Goal: Transaction & Acquisition: Book appointment/travel/reservation

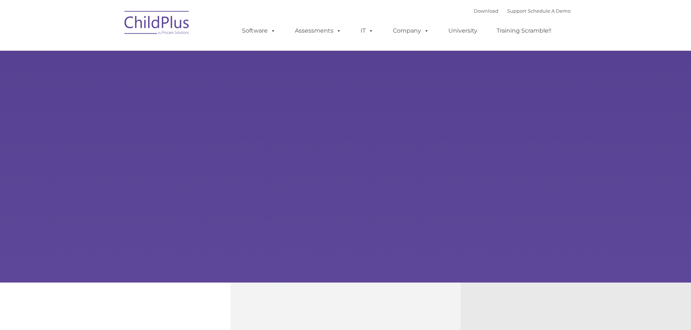
select select "MEDIUM"
type input ""
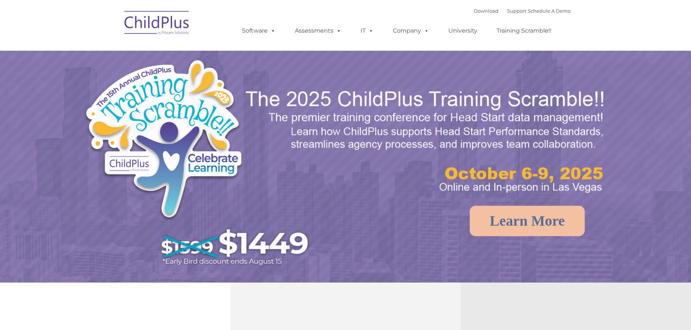
select select "MEDIUM"
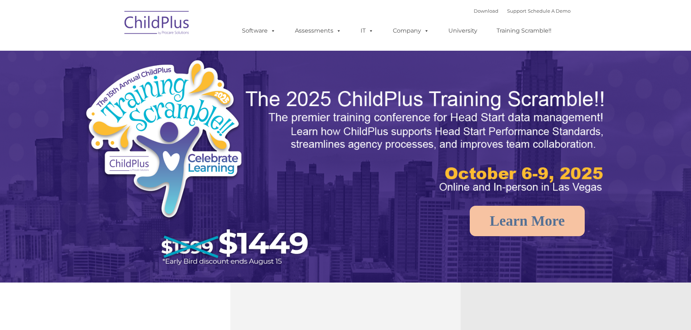
select select "MEDIUM"
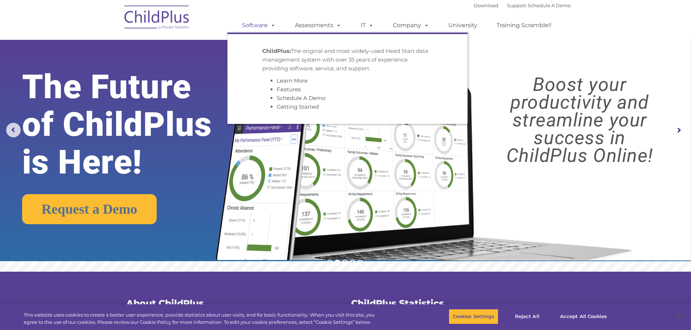
click at [275, 25] on span at bounding box center [272, 25] width 8 height 7
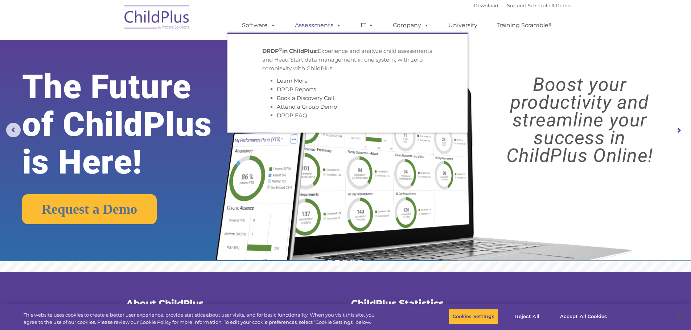
click at [338, 27] on span at bounding box center [337, 25] width 8 height 7
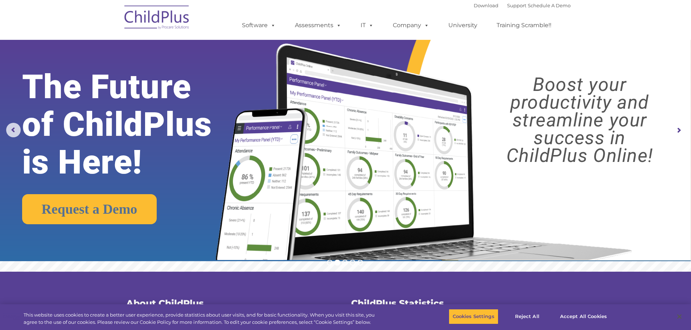
click at [158, 17] on img at bounding box center [157, 18] width 73 height 36
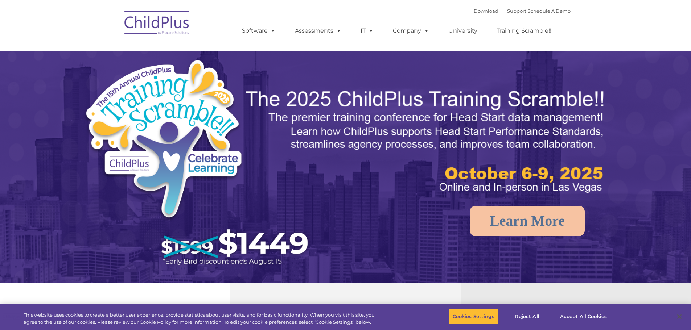
select select "MEDIUM"
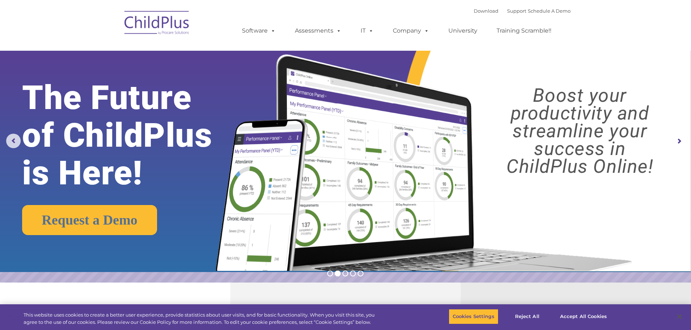
click at [151, 30] on img at bounding box center [157, 24] width 73 height 36
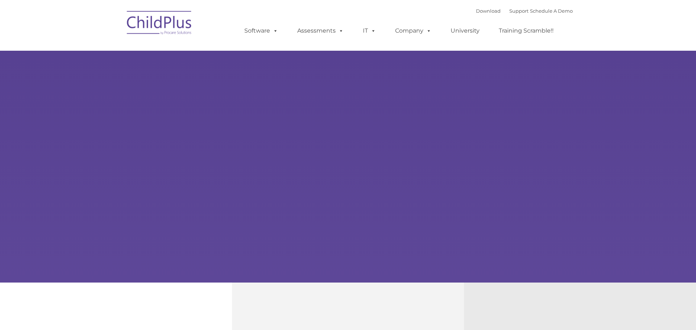
type input ""
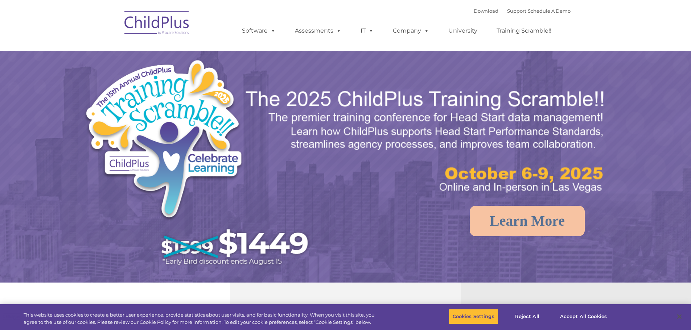
select select "MEDIUM"
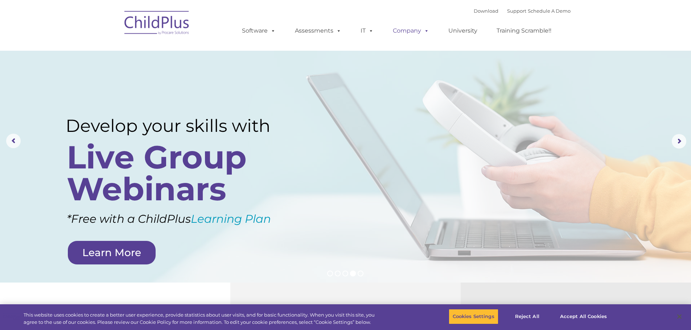
drag, startPoint x: 668, startPoint y: 0, endPoint x: 426, endPoint y: 29, distance: 243.7
click at [426, 29] on span at bounding box center [425, 30] width 8 height 7
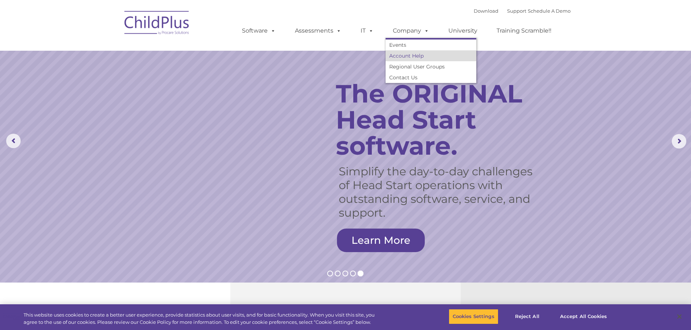
click at [416, 57] on link "Account Help" at bounding box center [431, 55] width 91 height 11
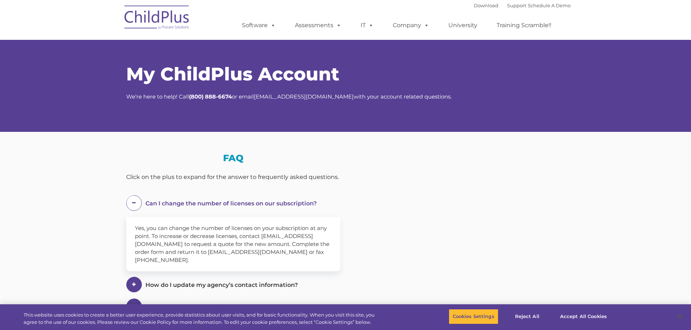
select select "MEDIUM"
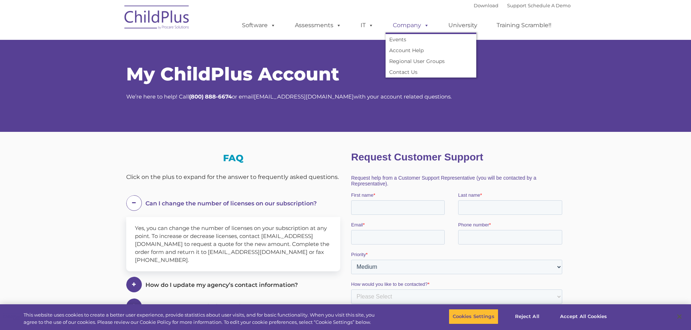
click at [425, 25] on span at bounding box center [425, 25] width 8 height 7
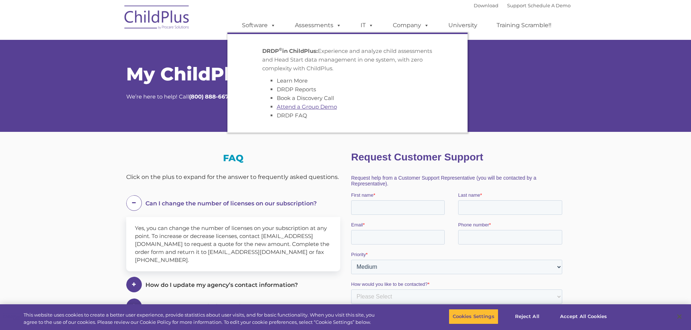
click at [330, 108] on link "Attend a Group Demo" at bounding box center [307, 106] width 60 height 7
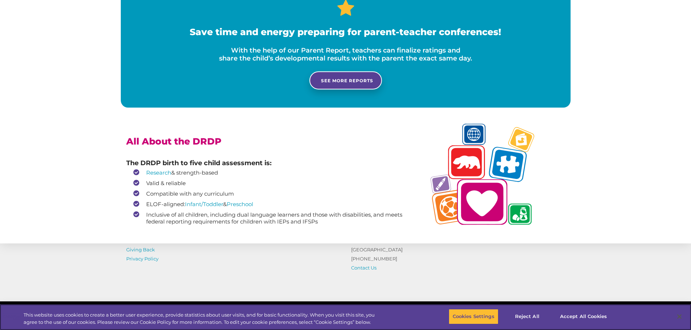
scroll to position [599, 0]
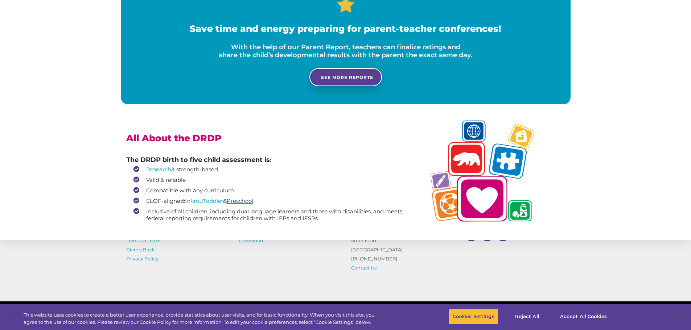
click at [243, 203] on link "Preschool" at bounding box center [240, 201] width 26 height 7
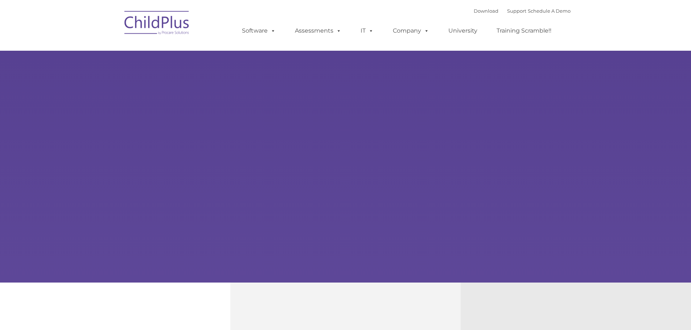
type input ""
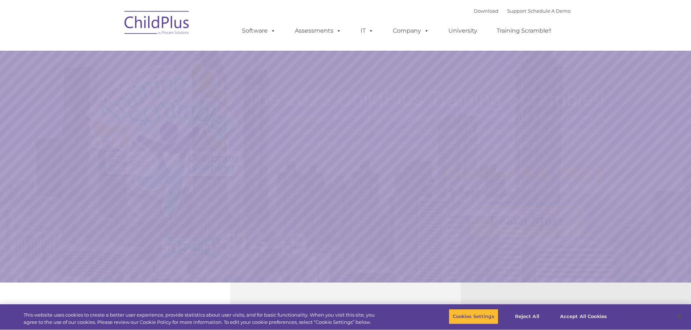
select select "MEDIUM"
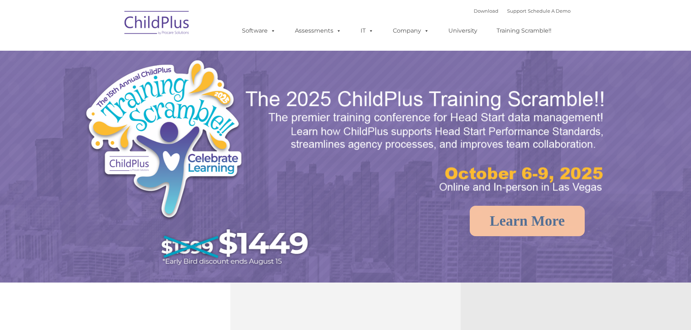
select select "MEDIUM"
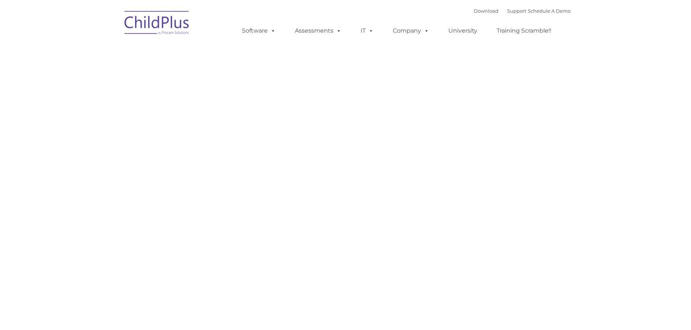
type input ""
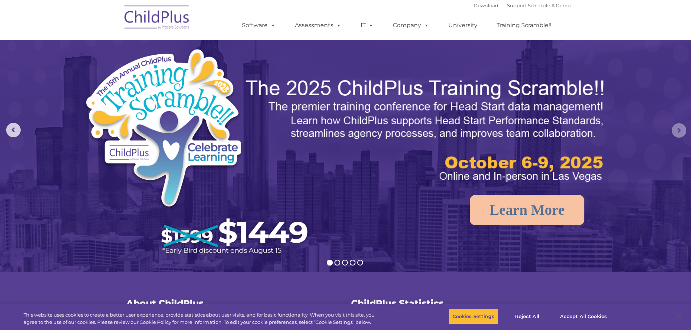
click at [677, 129] on rs-arrow at bounding box center [679, 130] width 15 height 15
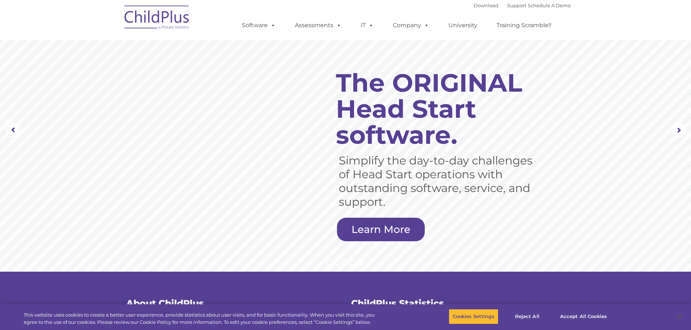
click at [172, 18] on img at bounding box center [157, 18] width 73 height 36
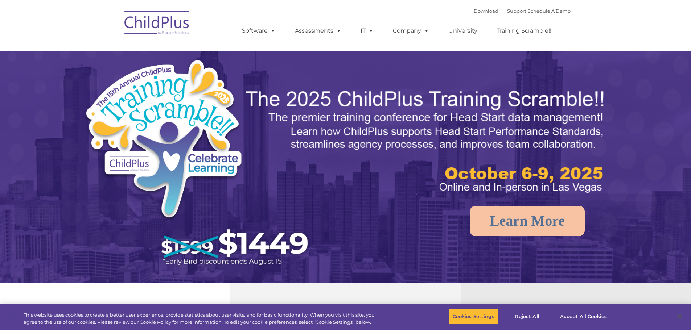
select select "MEDIUM"
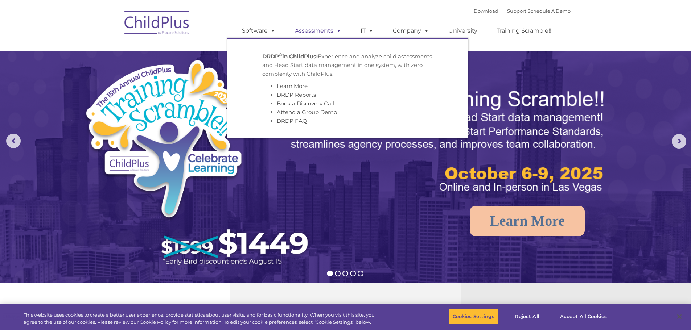
click at [336, 31] on span at bounding box center [337, 30] width 8 height 7
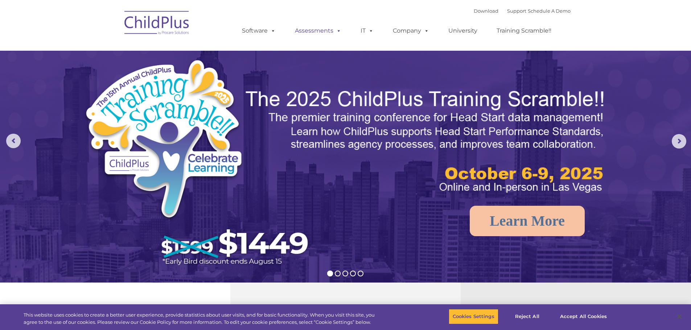
click at [337, 31] on span at bounding box center [337, 30] width 8 height 7
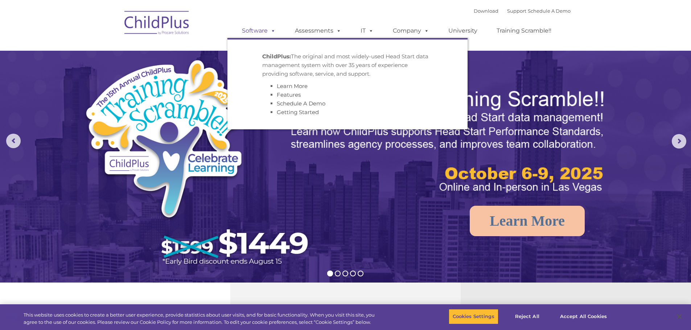
click at [271, 30] on span at bounding box center [272, 30] width 8 height 7
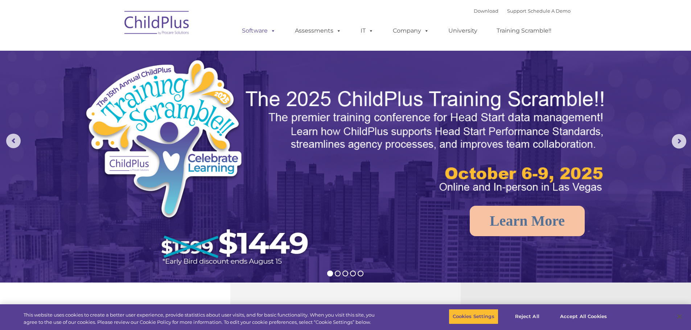
click at [274, 31] on span at bounding box center [272, 30] width 8 height 7
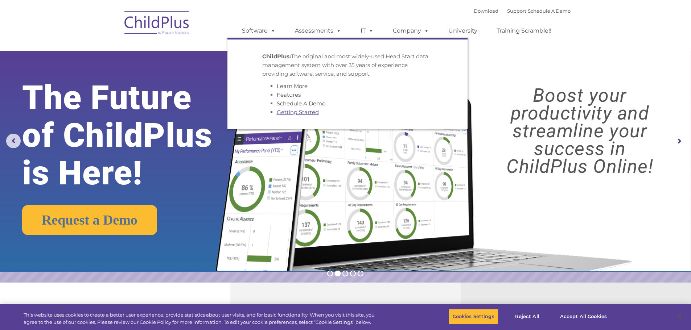
click at [295, 114] on link "Getting Started" at bounding box center [298, 112] width 42 height 7
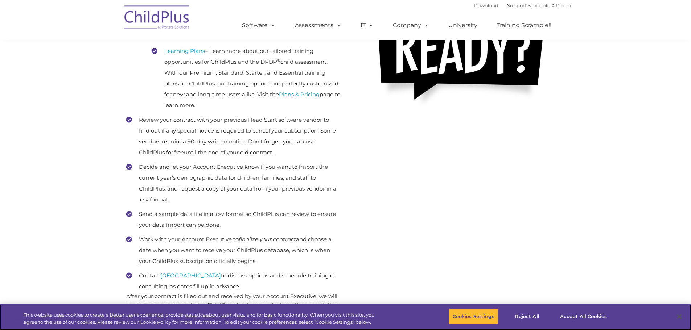
scroll to position [263, 0]
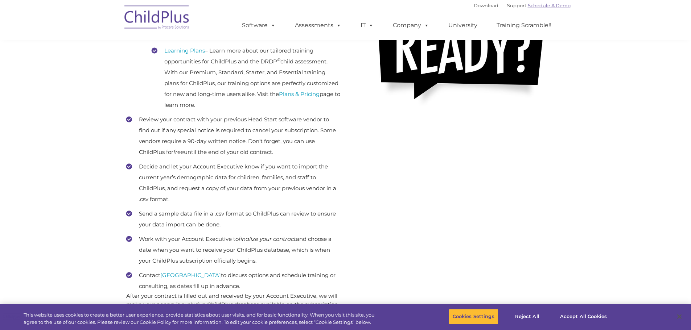
click at [555, 5] on link "Schedule A Demo" at bounding box center [549, 6] width 43 height 6
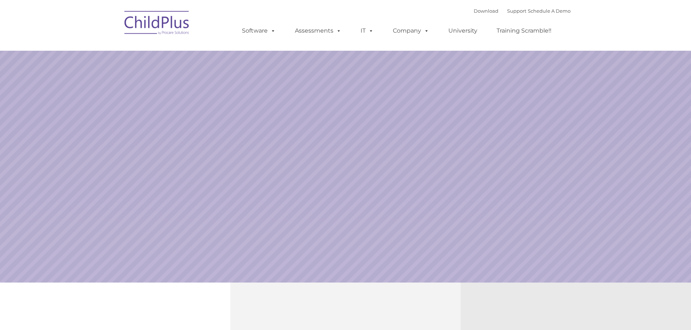
select select "MEDIUM"
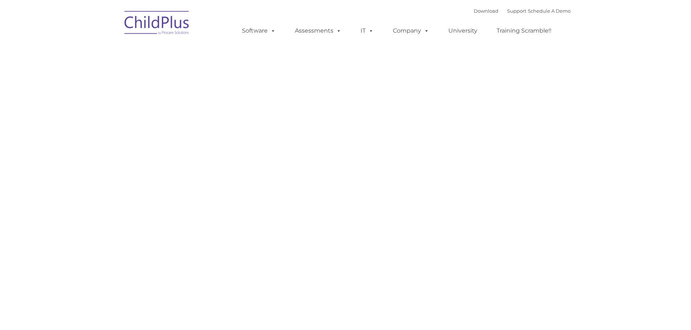
type input ""
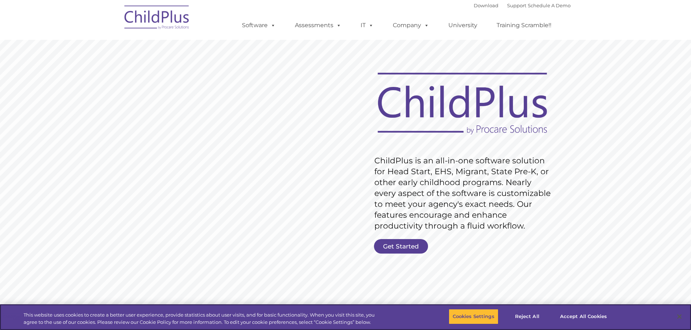
scroll to position [1, 0]
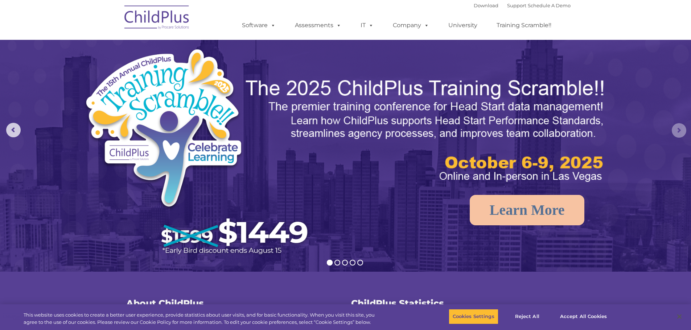
click at [682, 131] on rs-arrow at bounding box center [679, 130] width 15 height 15
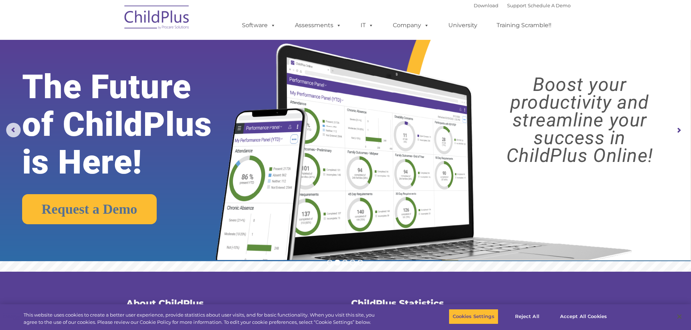
click at [679, 130] on rs-arrow at bounding box center [679, 130] width 15 height 15
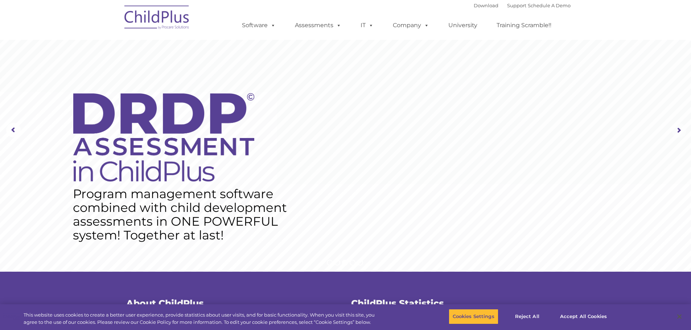
click at [679, 130] on rs-arrow at bounding box center [679, 130] width 15 height 15
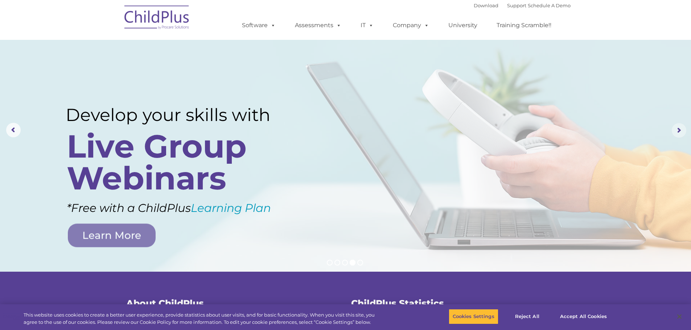
click at [679, 130] on rs-arrow at bounding box center [679, 130] width 15 height 15
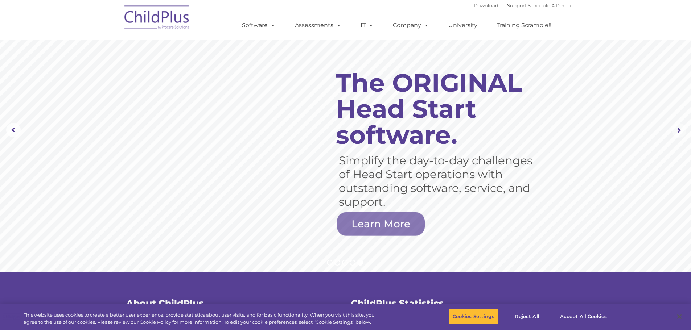
click at [679, 130] on rs-arrow at bounding box center [679, 130] width 15 height 15
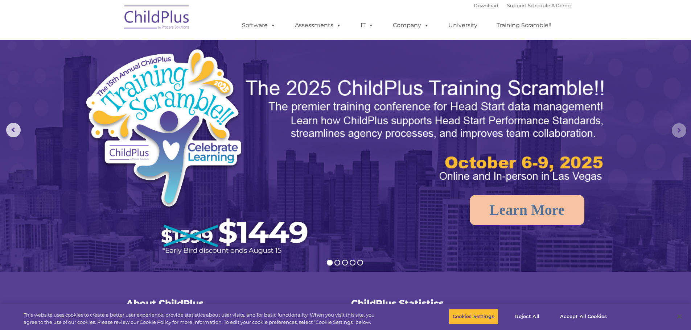
click at [679, 130] on rs-arrow at bounding box center [679, 130] width 15 height 15
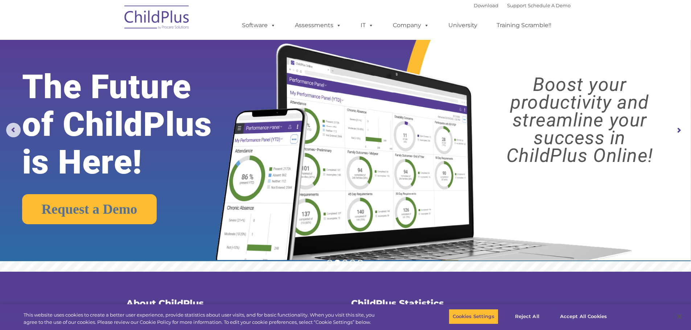
click at [679, 130] on rs-arrow at bounding box center [679, 130] width 15 height 15
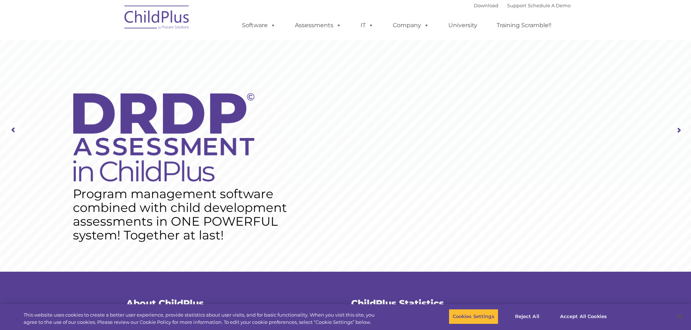
click at [678, 130] on rs-arrow at bounding box center [679, 130] width 15 height 15
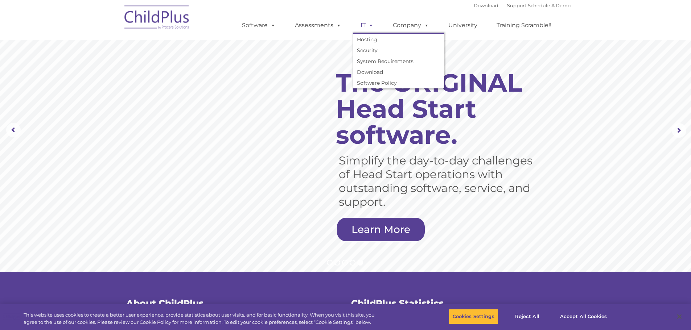
click at [369, 29] on span at bounding box center [370, 25] width 8 height 7
click at [370, 25] on span at bounding box center [370, 25] width 8 height 7
click at [372, 40] on link "Hosting" at bounding box center [398, 39] width 91 height 11
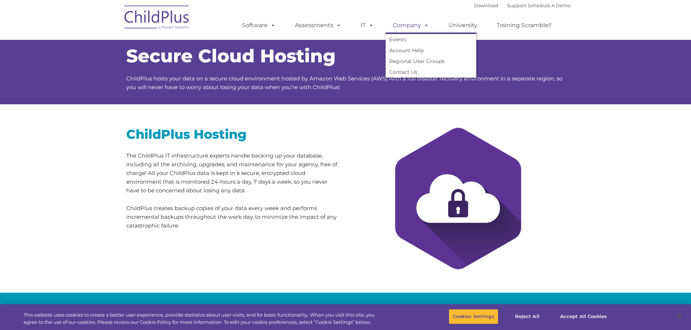
click at [426, 23] on span at bounding box center [425, 25] width 8 height 7
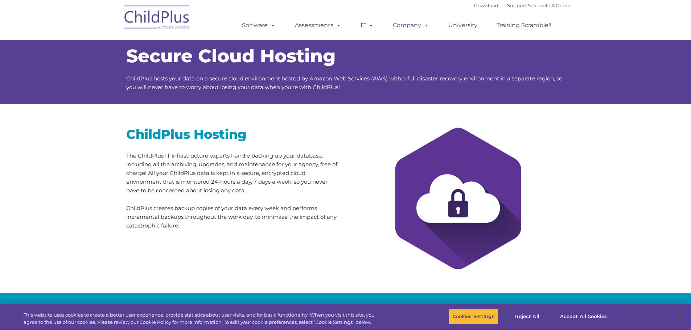
click at [427, 24] on span at bounding box center [425, 25] width 8 height 7
click at [578, 317] on button "Accept All Cookies" at bounding box center [583, 316] width 55 height 15
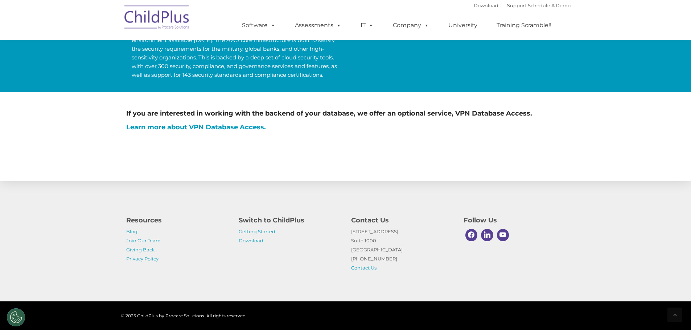
scroll to position [363, 0]
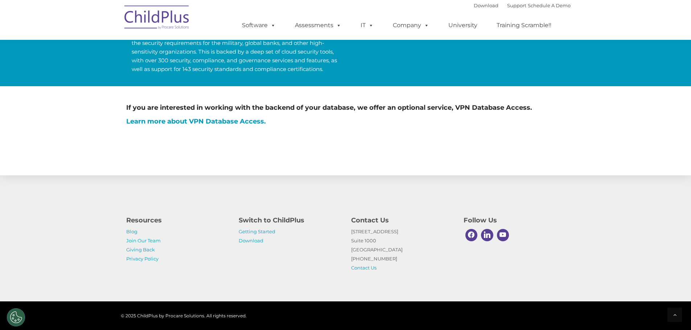
click at [177, 24] on img at bounding box center [157, 18] width 73 height 36
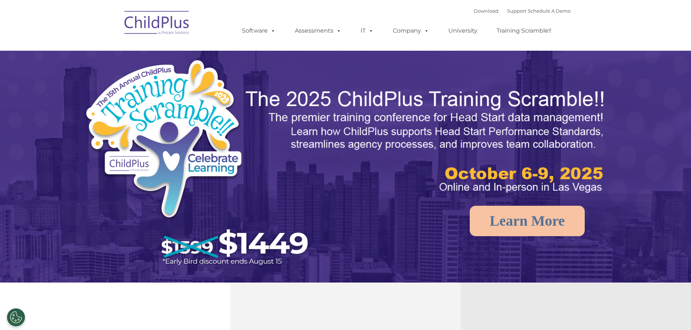
select select "MEDIUM"
click at [520, 34] on link "Training Scramble!!" at bounding box center [523, 31] width 69 height 15
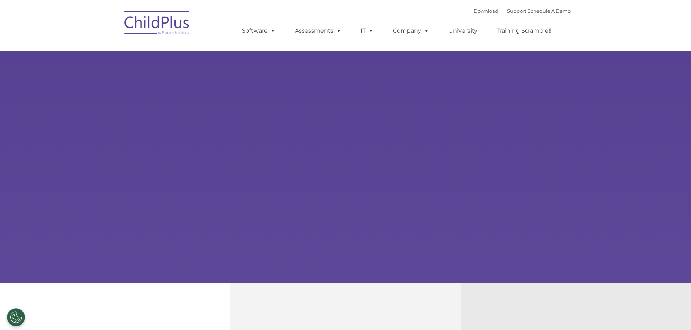
type input ""
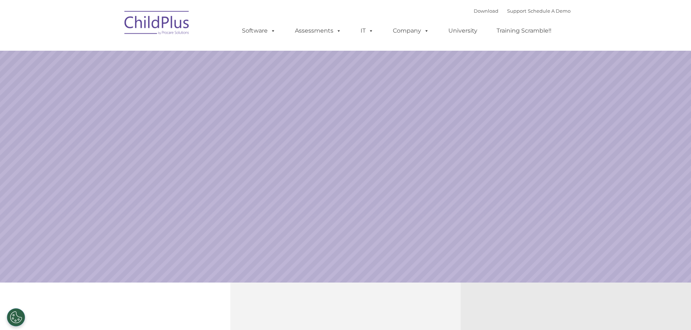
select select "MEDIUM"
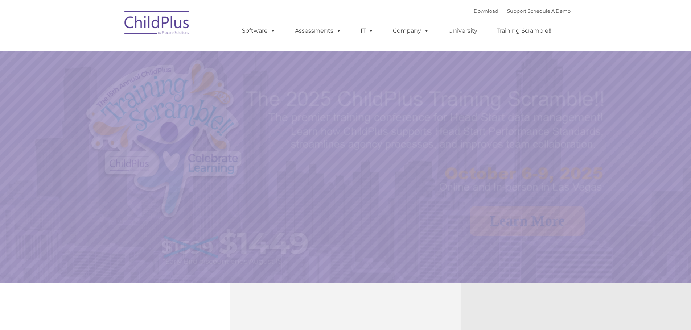
select select "MEDIUM"
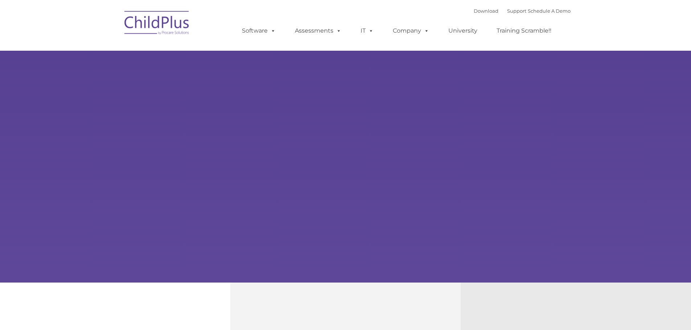
type input ""
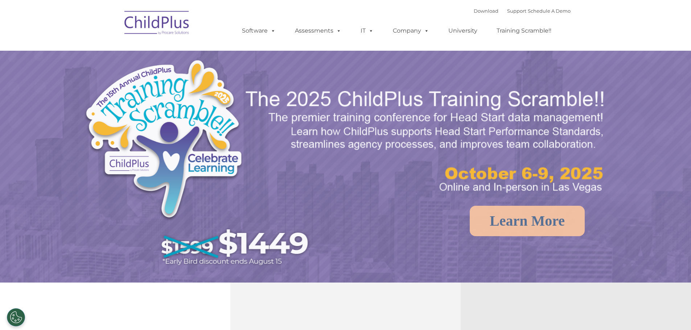
select select "MEDIUM"
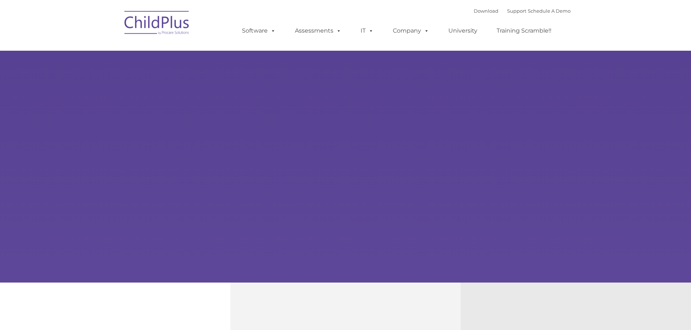
type input ""
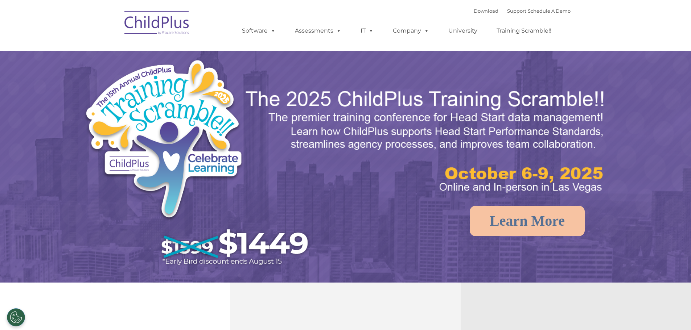
select select "MEDIUM"
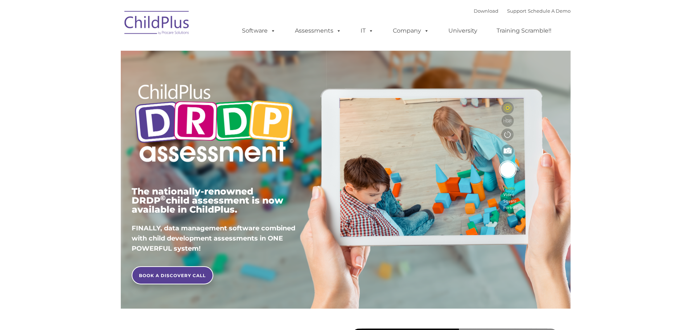
type input ""
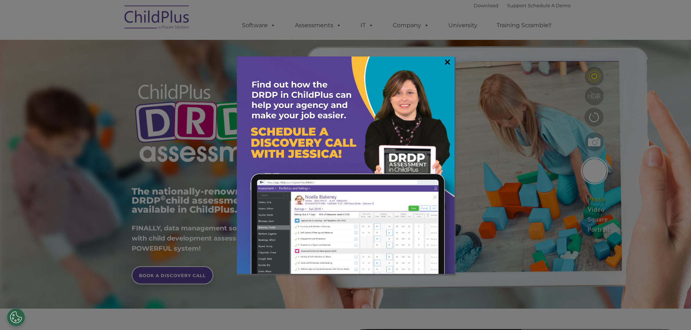
click at [448, 63] on link "×" at bounding box center [447, 61] width 8 height 7
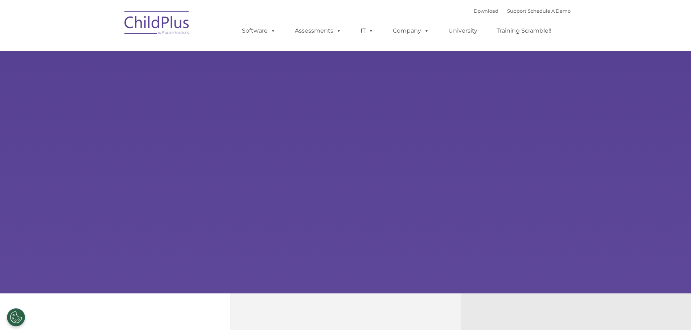
type input ""
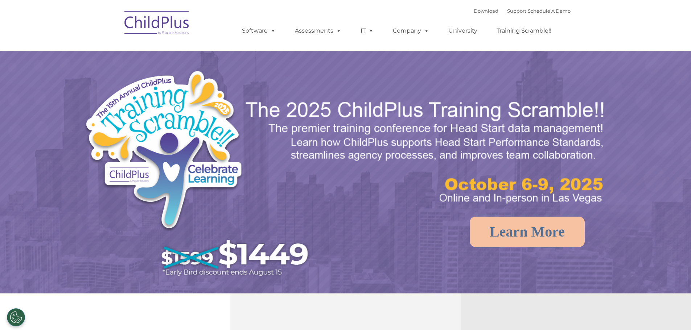
select select "MEDIUM"
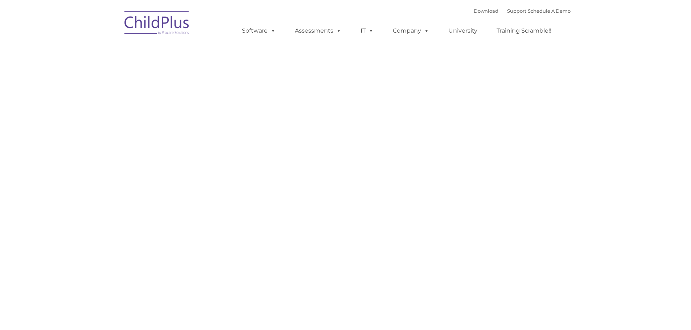
type input ""
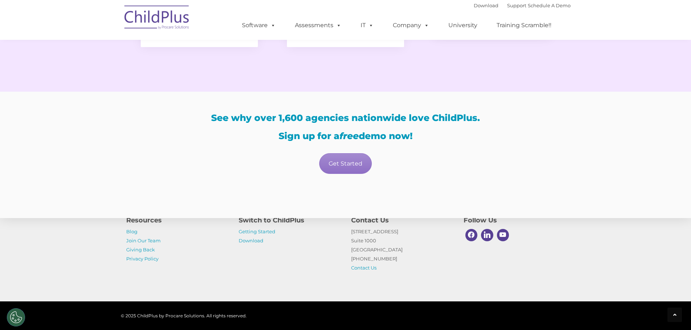
scroll to position [1211, 0]
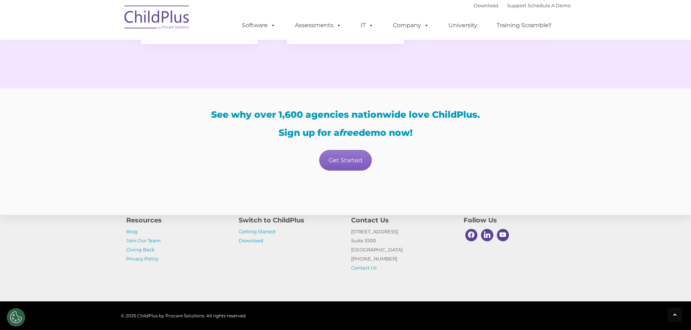
click at [350, 160] on link "Get Started" at bounding box center [345, 160] width 53 height 21
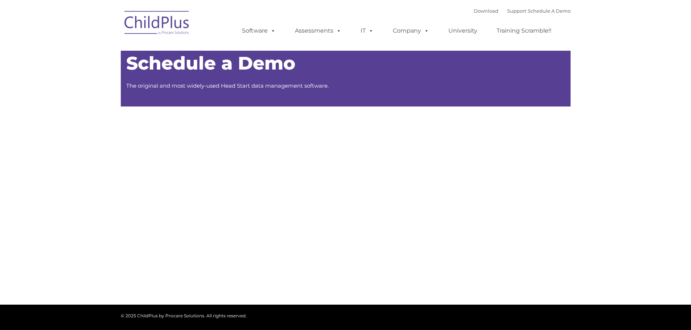
type input ""
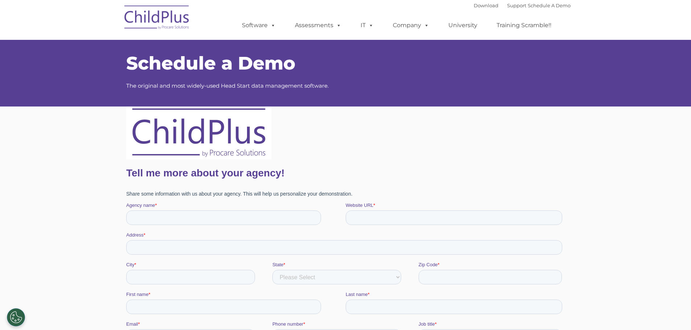
click at [178, 28] on img at bounding box center [157, 18] width 73 height 36
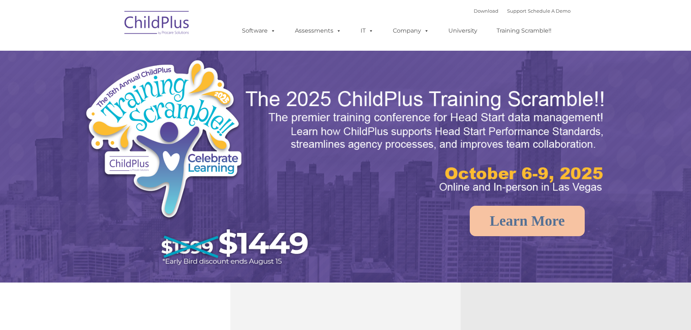
select select "MEDIUM"
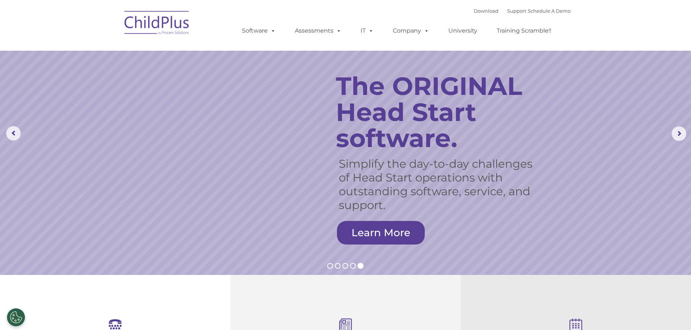
scroll to position [1, 0]
